Goal: Navigation & Orientation: Find specific page/section

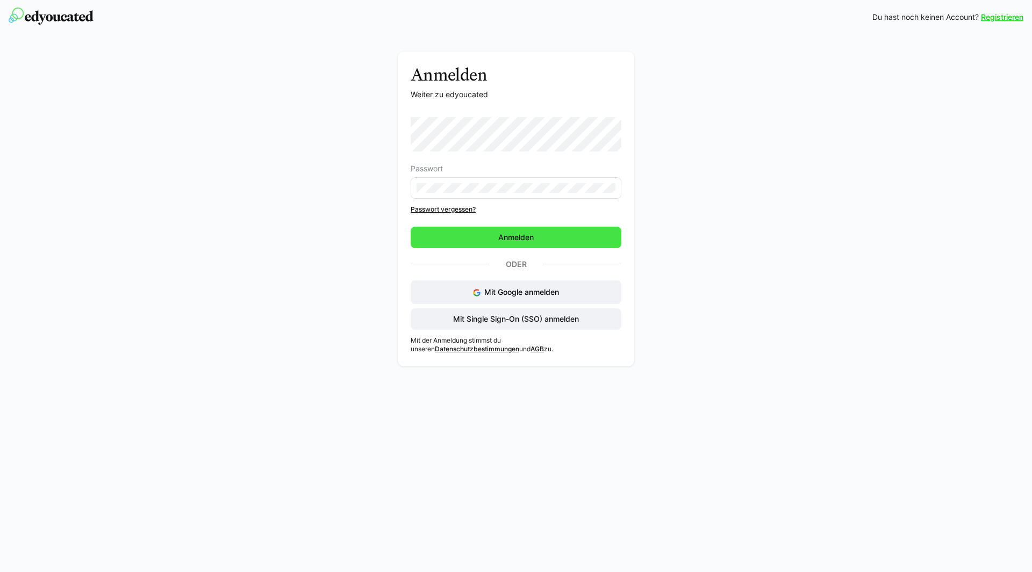
click at [475, 242] on span "Anmelden" at bounding box center [516, 238] width 211 height 22
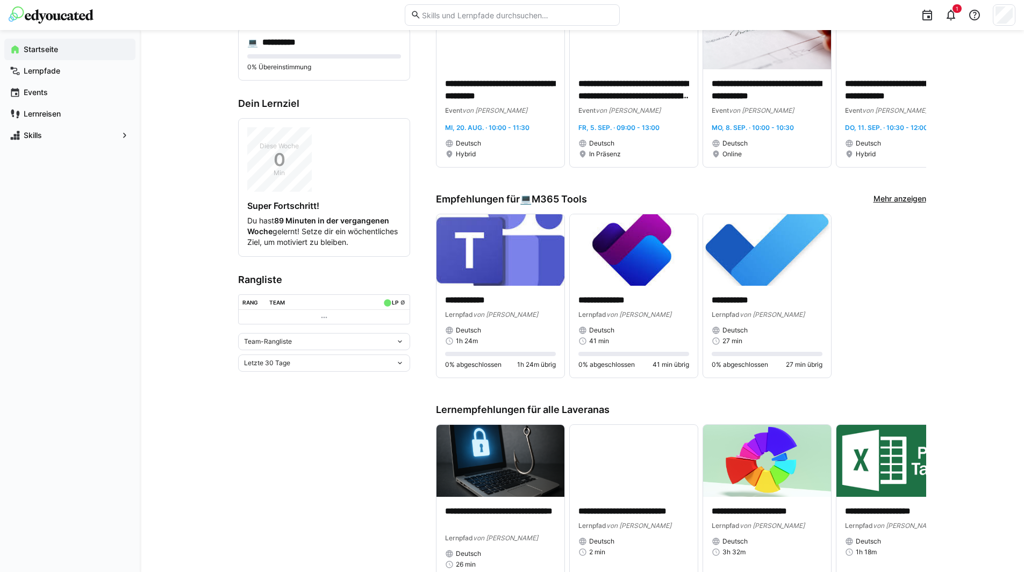
scroll to position [203, 0]
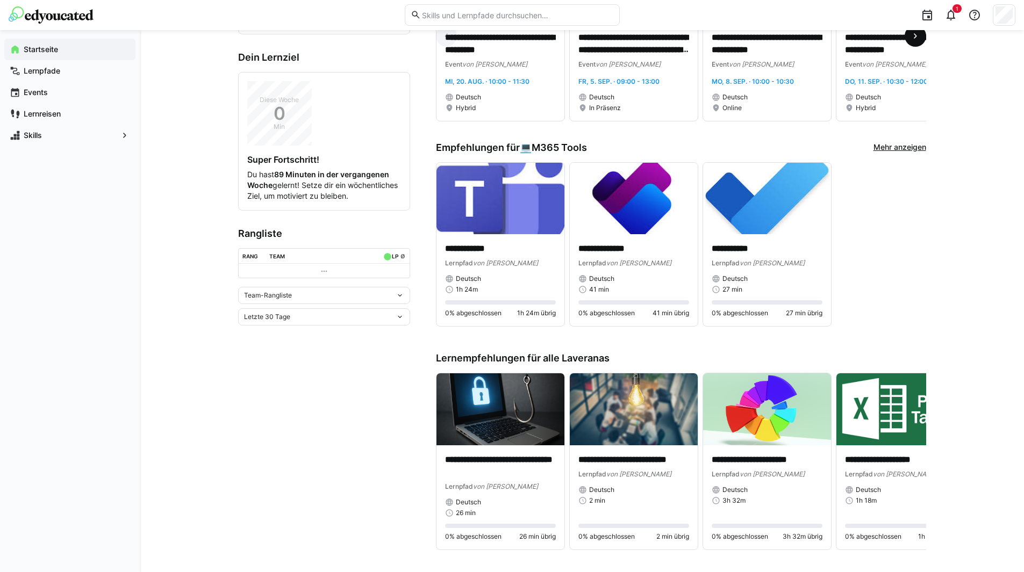
click at [918, 41] on eds-icon at bounding box center [915, 36] width 11 height 11
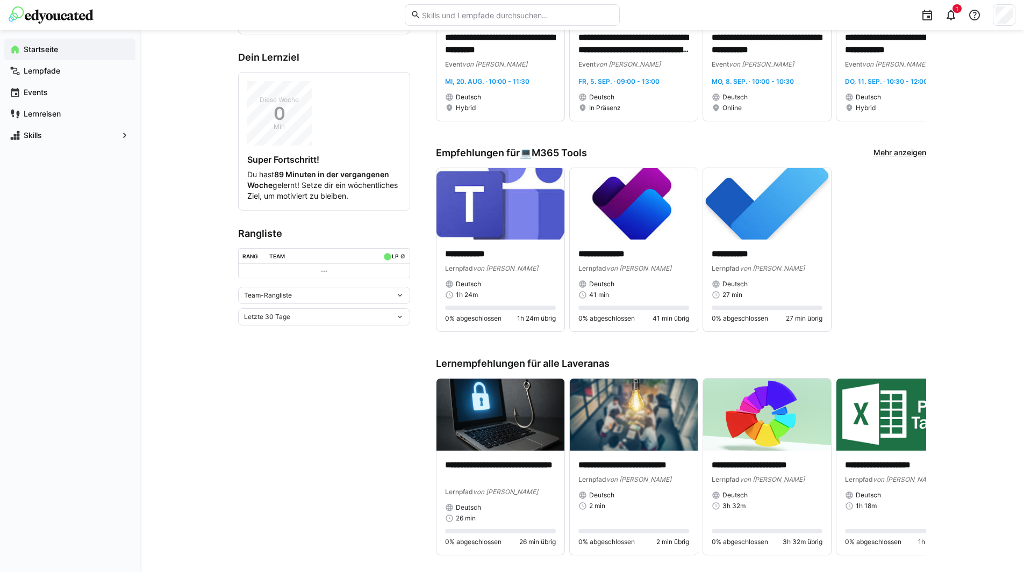
click at [912, 159] on link "Mehr anzeigen" at bounding box center [900, 153] width 53 height 12
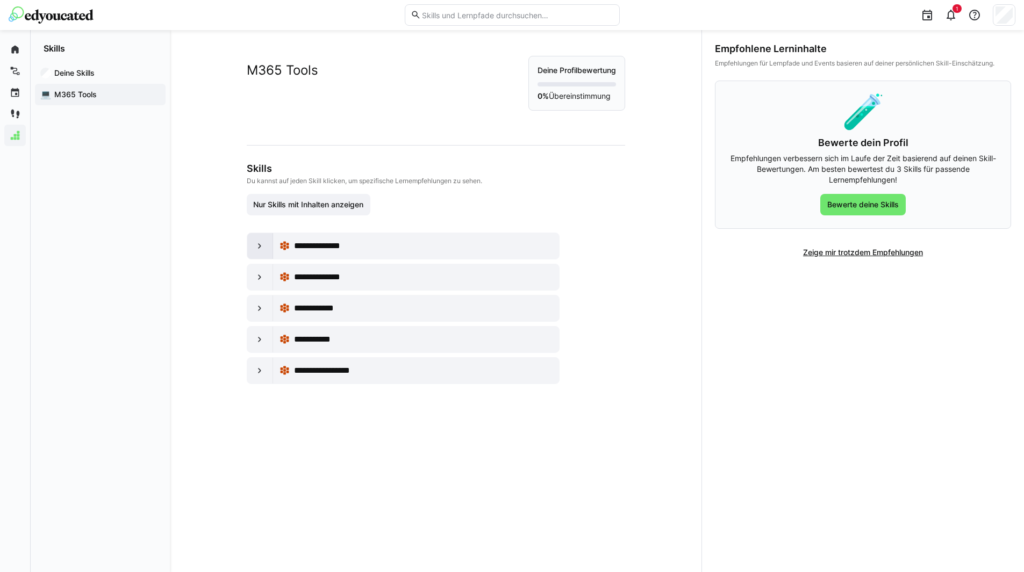
click at [257, 247] on eds-icon at bounding box center [259, 246] width 11 height 11
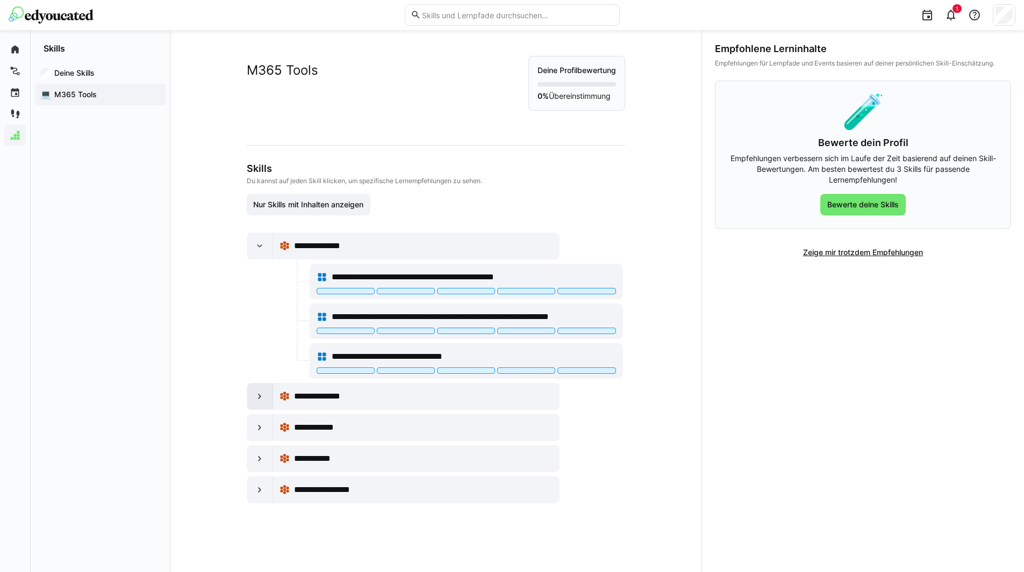
click at [257, 399] on eds-icon at bounding box center [259, 396] width 11 height 11
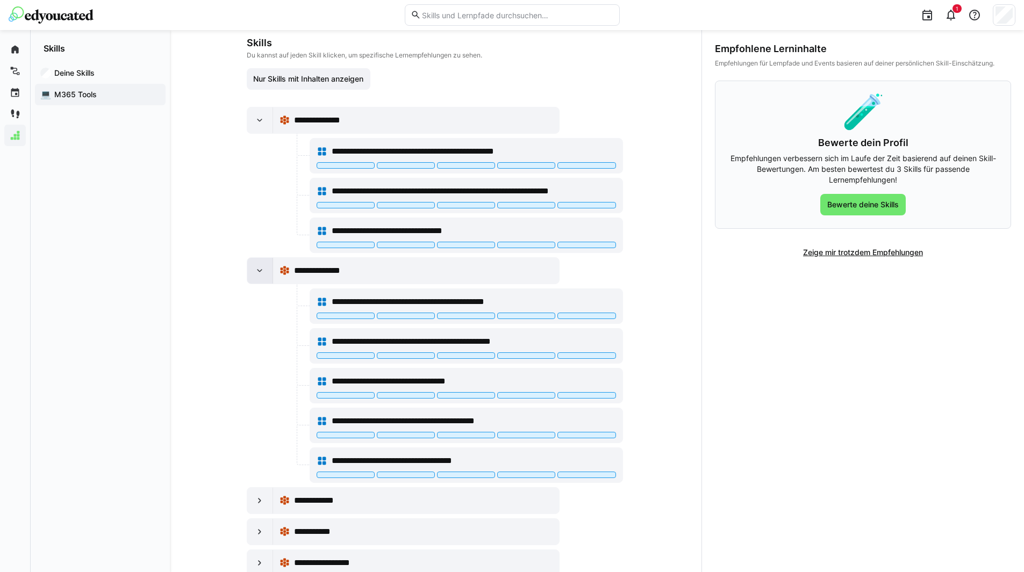
scroll to position [156, 0]
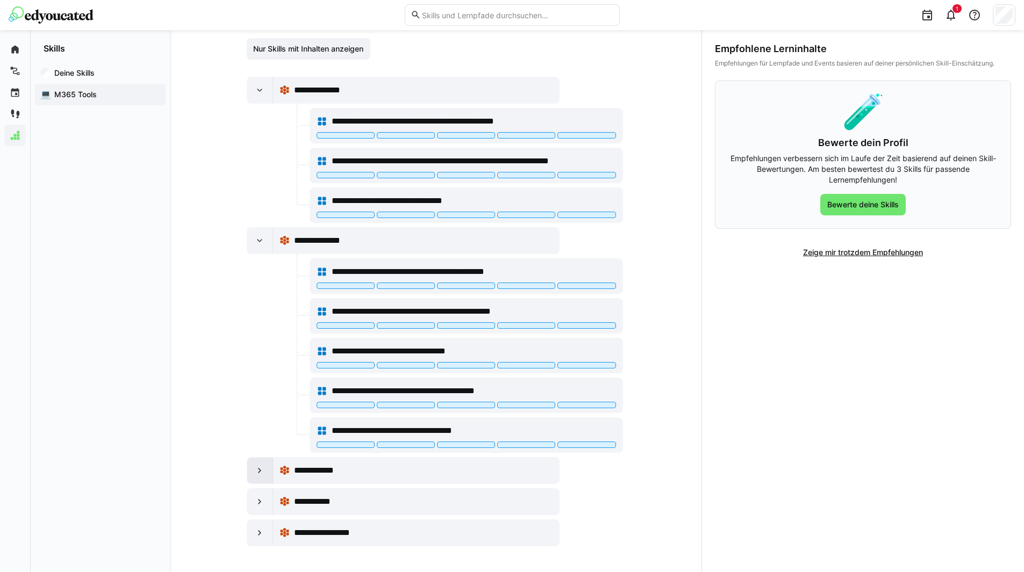
click at [256, 471] on eds-icon at bounding box center [259, 471] width 11 height 11
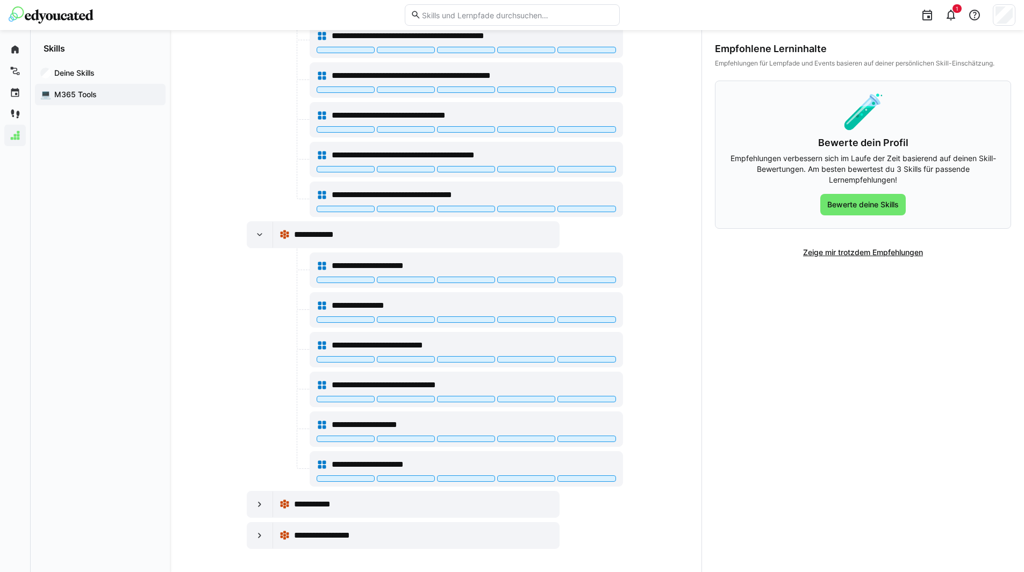
scroll to position [395, 0]
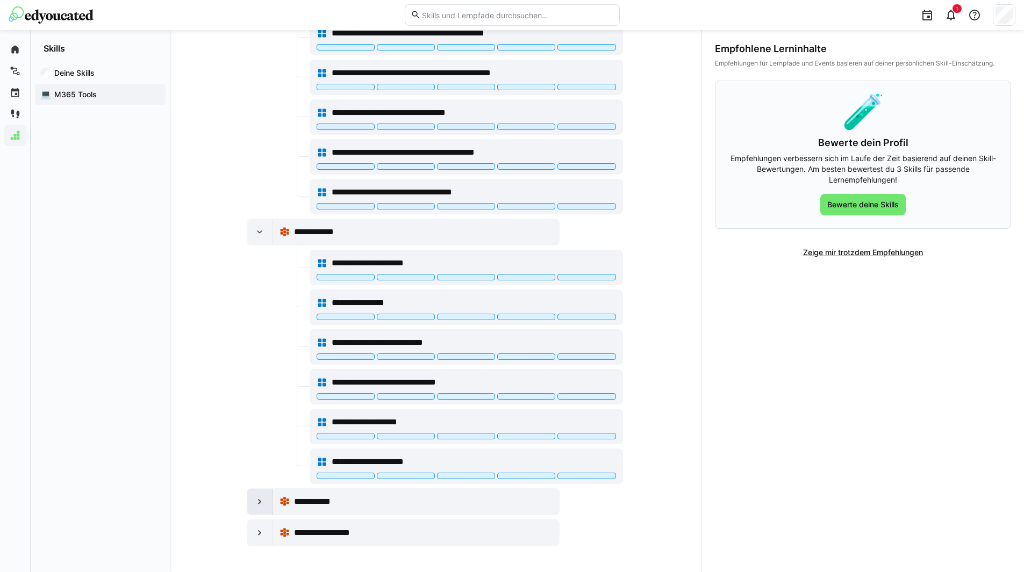
click at [254, 505] on eds-icon at bounding box center [259, 502] width 11 height 11
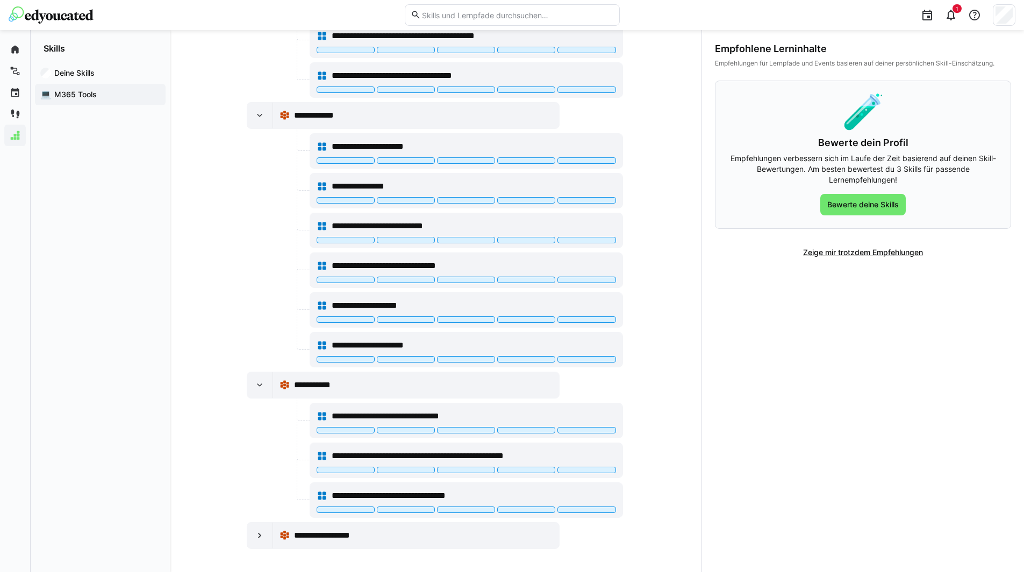
scroll to position [514, 0]
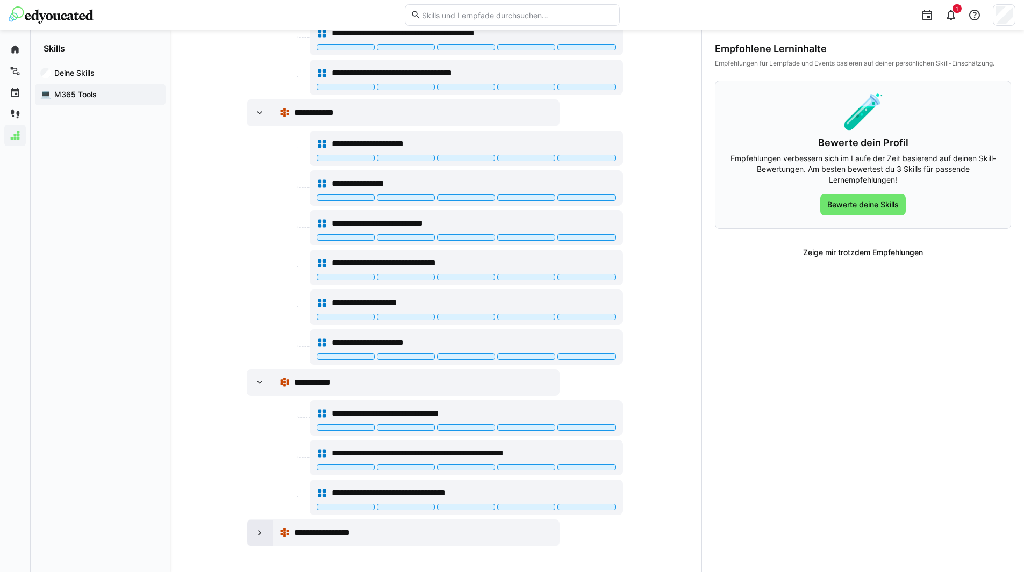
click at [254, 537] on eds-icon at bounding box center [259, 533] width 11 height 11
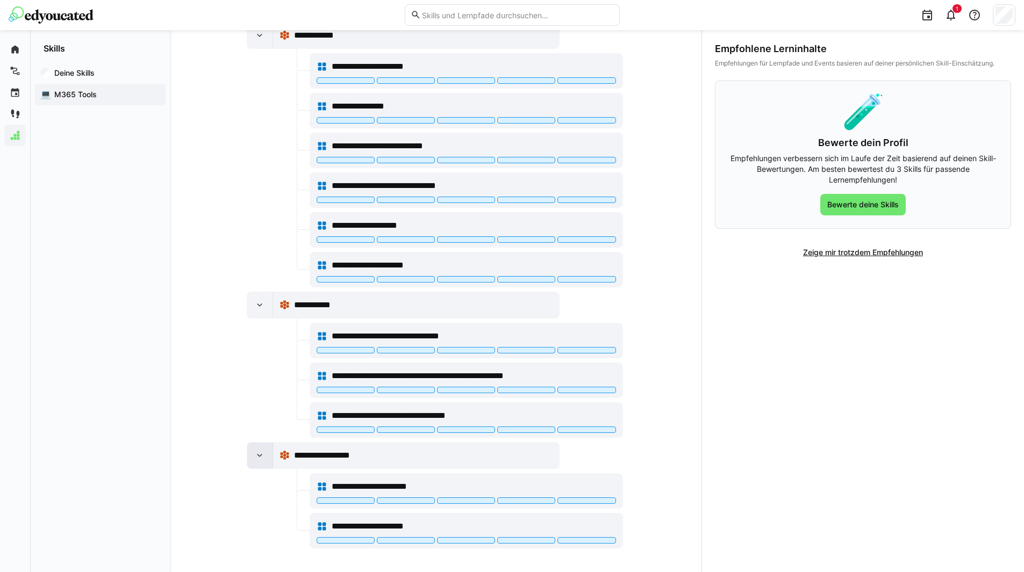
scroll to position [593, 0]
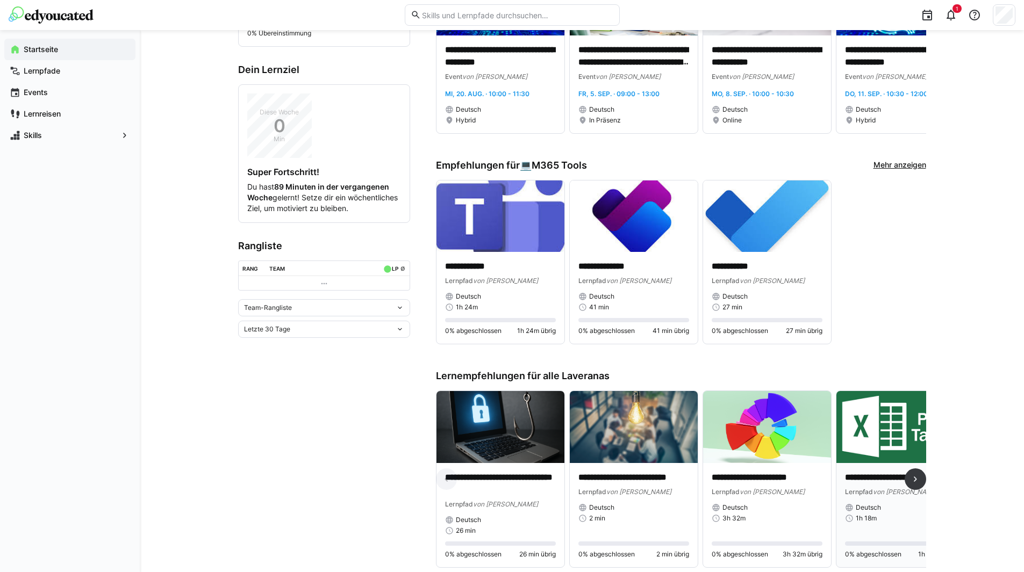
scroll to position [269, 0]
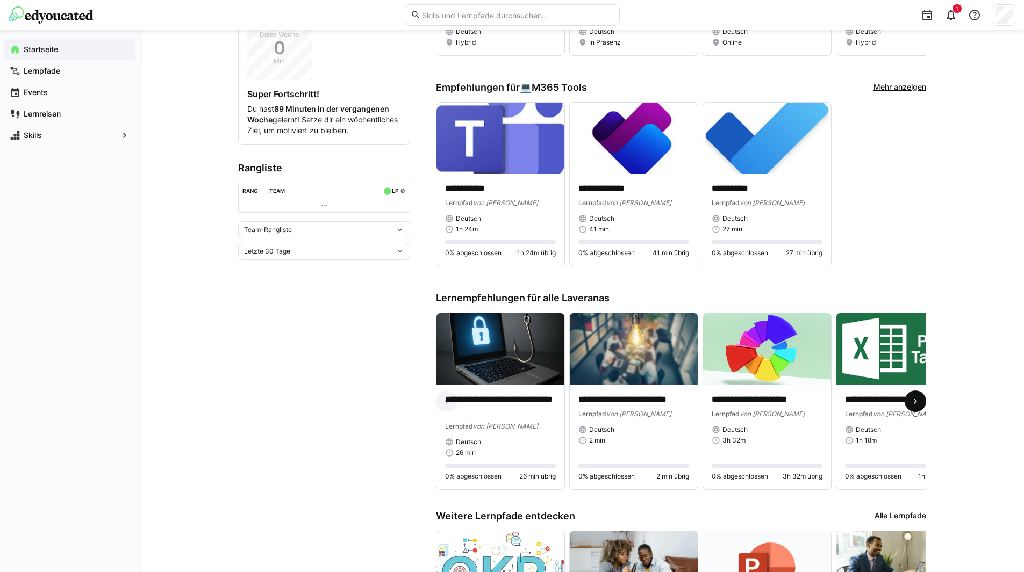
click at [917, 405] on eds-icon at bounding box center [915, 401] width 11 height 11
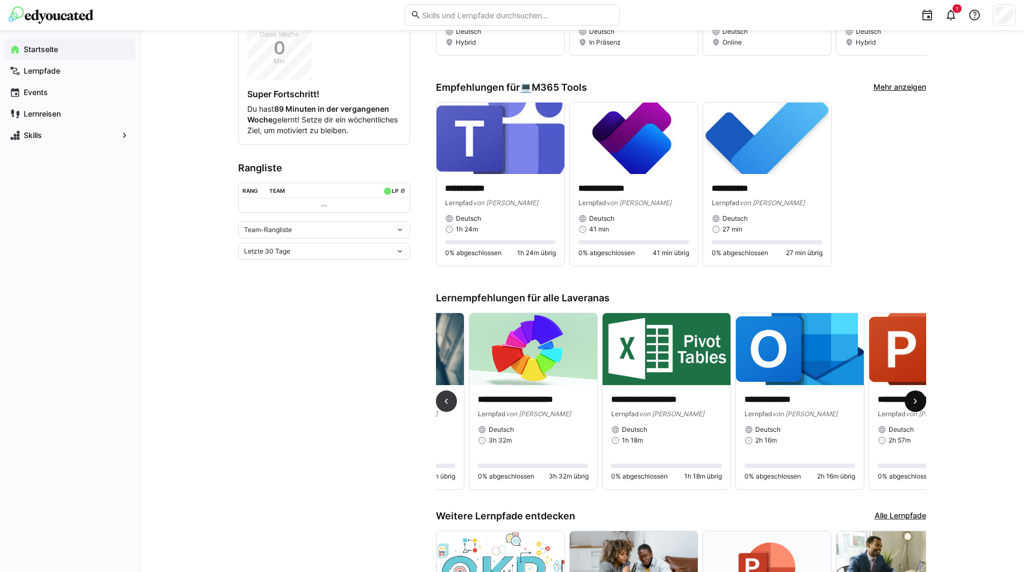
scroll to position [0, 400]
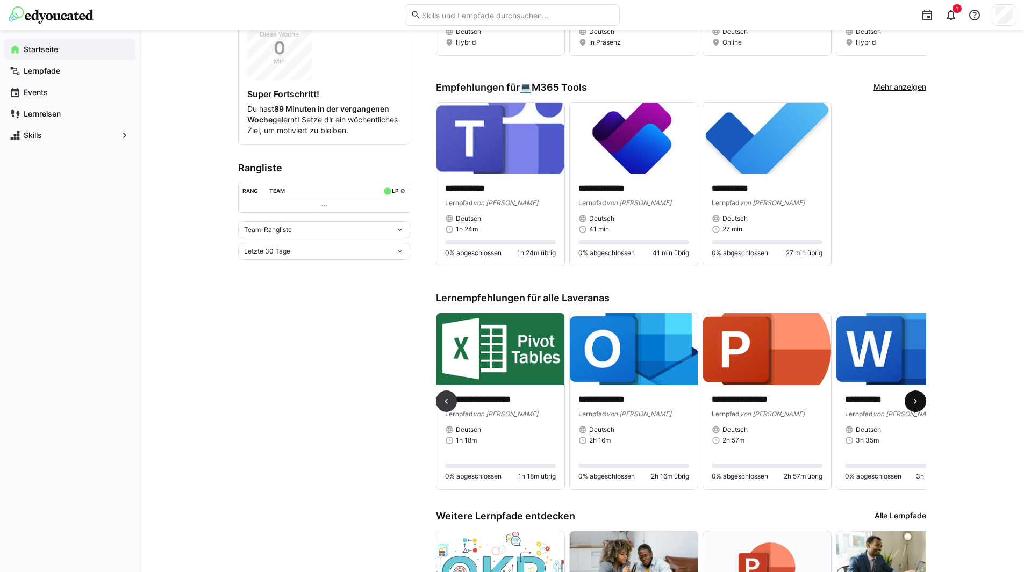
click at [917, 405] on eds-icon at bounding box center [915, 401] width 11 height 11
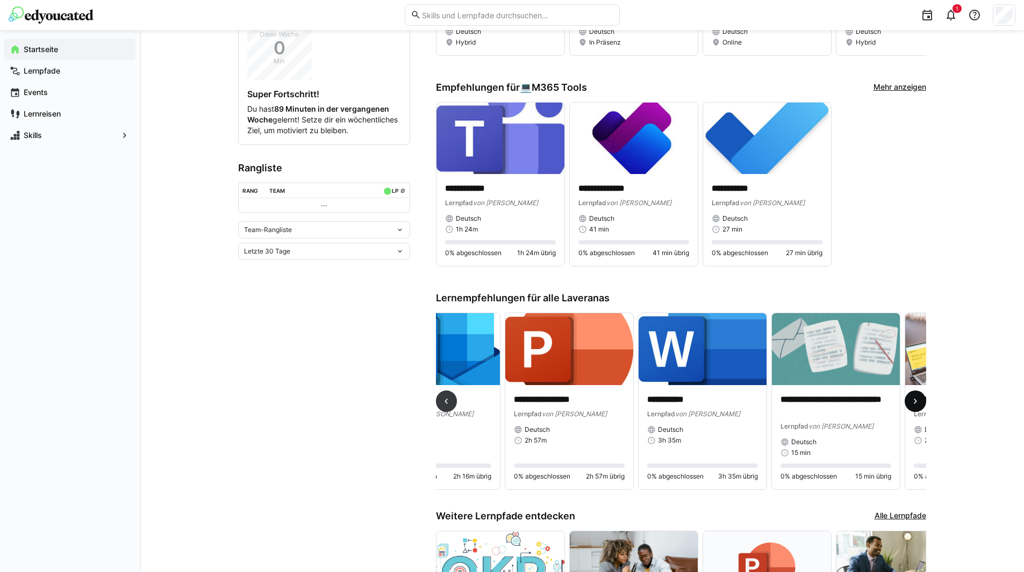
scroll to position [0, 705]
